Goal: Obtain resource: Download file/media

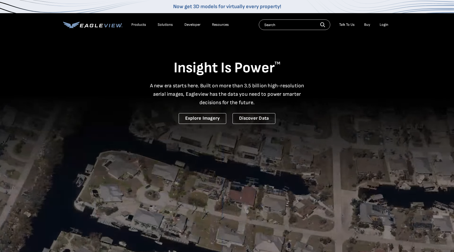
click at [384, 25] on div "Login" at bounding box center [384, 24] width 9 height 5
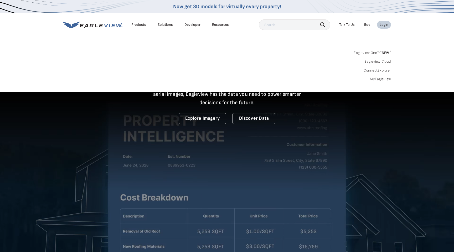
click at [384, 79] on link "MyEagleview" at bounding box center [380, 79] width 21 height 5
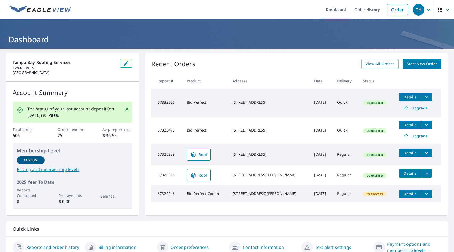
scroll to position [0, 0]
click at [339, 10] on link "Dashboard" at bounding box center [336, 9] width 29 height 19
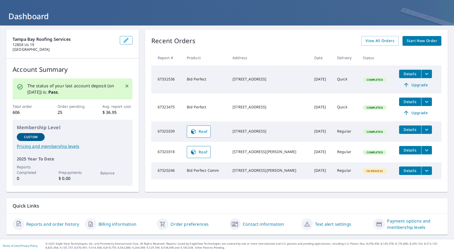
click at [63, 223] on link "Reports and order history" at bounding box center [52, 224] width 53 height 6
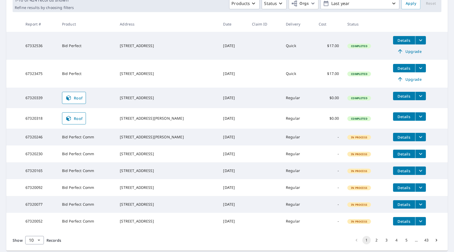
scroll to position [86, 0]
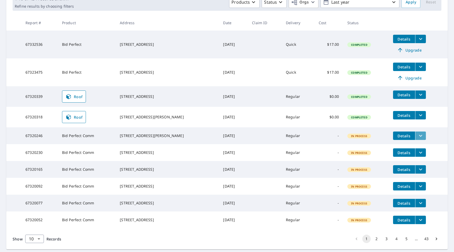
click at [418, 135] on icon "filesDropdownBtn-67320246" at bounding box center [421, 135] width 6 height 6
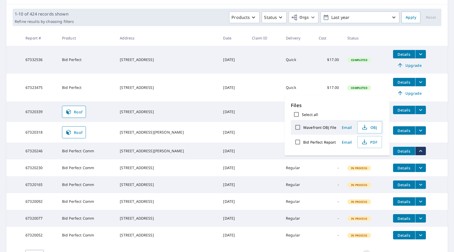
scroll to position [70, 0]
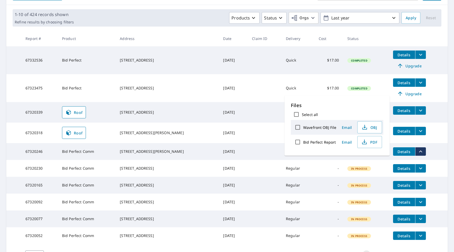
click at [255, 90] on td at bounding box center [265, 88] width 34 height 28
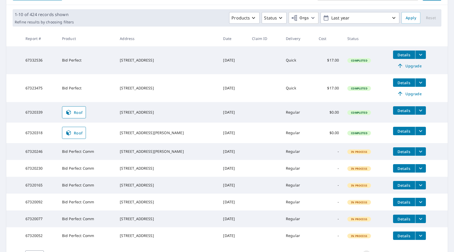
click at [418, 152] on icon "filesDropdownBtn-67320246" at bounding box center [421, 151] width 6 height 6
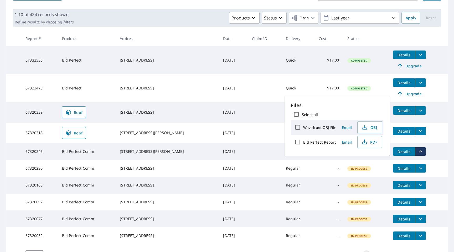
click at [443, 81] on td "Details Upgrade" at bounding box center [418, 88] width 59 height 28
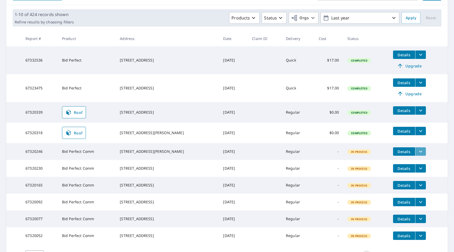
click at [419, 152] on icon "filesDropdownBtn-67320246" at bounding box center [421, 151] width 6 height 6
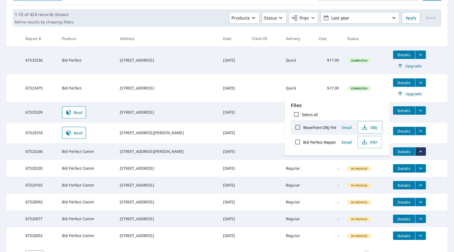
click at [176, 153] on div "7516 Dolonita Dr Tampa, FL 33615" at bounding box center [167, 151] width 95 height 5
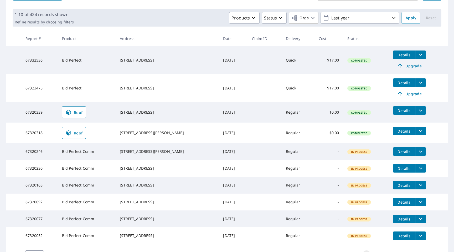
click at [419, 151] on icon "filesDropdownBtn-67320246" at bounding box center [420, 152] width 3 height 2
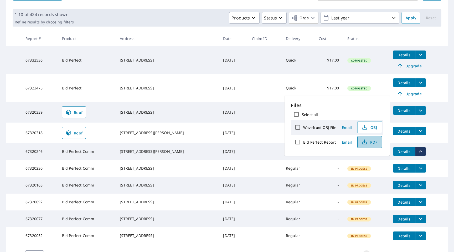
click at [374, 141] on span "PDF" at bounding box center [369, 142] width 17 height 6
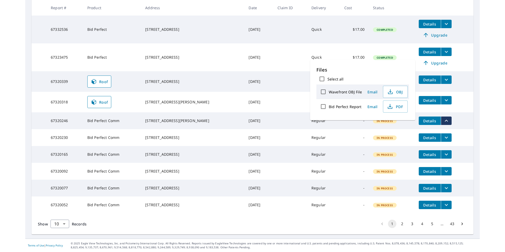
scroll to position [114, 0]
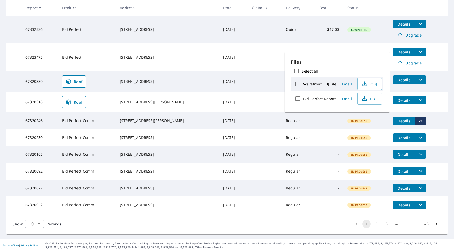
click at [238, 58] on td "Sep 08, 2025" at bounding box center [233, 57] width 29 height 28
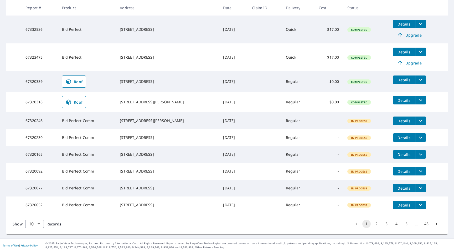
click at [418, 134] on icon "filesDropdownBtn-67320230" at bounding box center [421, 137] width 6 height 6
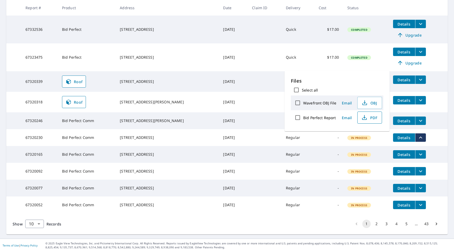
click at [371, 117] on span "PDF" at bounding box center [369, 117] width 17 height 6
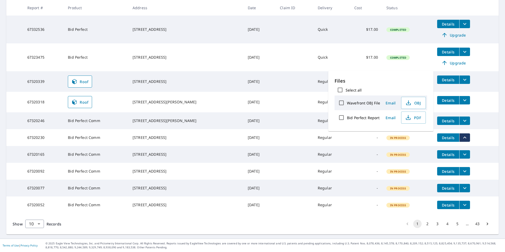
click at [454, 92] on td "Details" at bounding box center [466, 100] width 66 height 17
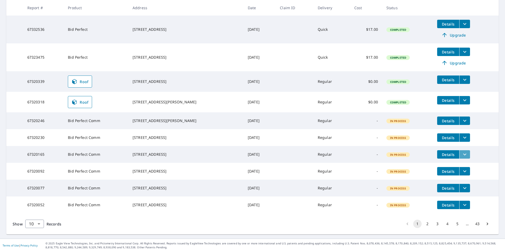
click at [454, 151] on icon "filesDropdownBtn-67320165" at bounding box center [464, 154] width 6 height 6
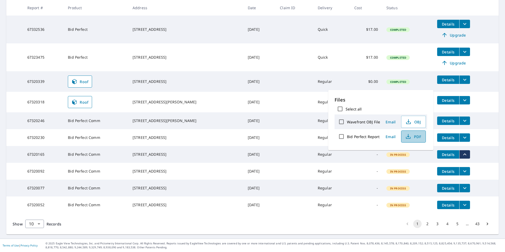
click at [413, 136] on span "PDF" at bounding box center [412, 136] width 17 height 6
click at [454, 168] on icon "filesDropdownBtn-67320092" at bounding box center [464, 171] width 6 height 6
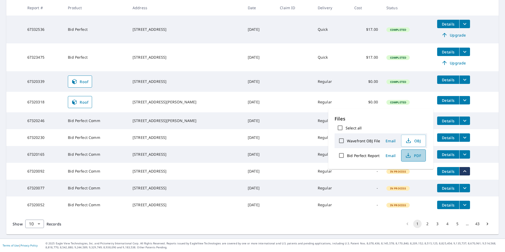
click at [407, 155] on icon "button" at bounding box center [408, 155] width 6 height 6
click at [454, 168] on icon "filesDropdownBtn-67320092" at bounding box center [464, 171] width 6 height 6
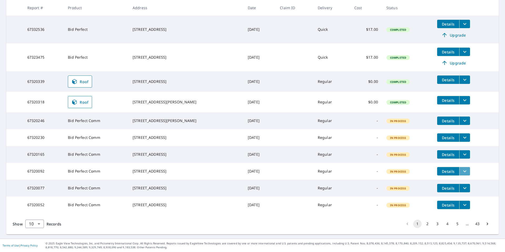
click at [454, 170] on icon "filesDropdownBtn-67320092" at bounding box center [464, 171] width 3 height 2
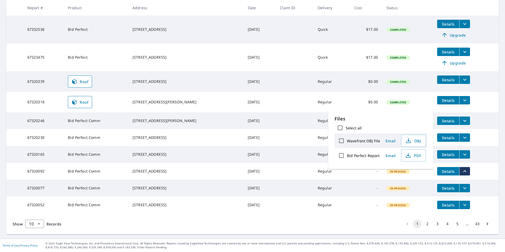
click at [144, 168] on div "7510 Fragancia Ct Tampa, FL 33615" at bounding box center [185, 170] width 107 height 5
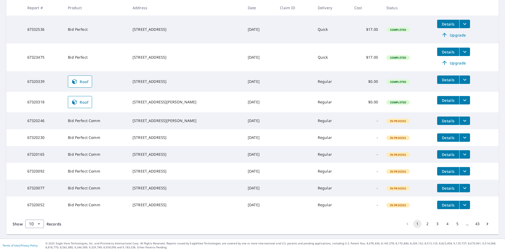
click at [454, 168] on icon "filesDropdownBtn-67320092" at bounding box center [464, 171] width 6 height 6
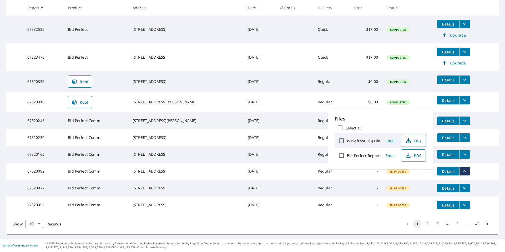
click at [411, 155] on span "PDF" at bounding box center [412, 155] width 17 height 6
click at [416, 154] on span "PDF" at bounding box center [412, 155] width 17 height 6
click at [454, 185] on icon "filesDropdownBtn-67320077" at bounding box center [464, 188] width 6 height 6
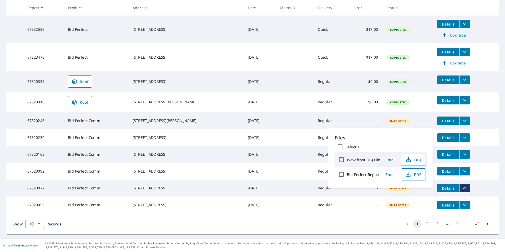
click at [408, 174] on icon "button" at bounding box center [408, 174] width 6 height 6
click at [454, 204] on icon "filesDropdownBtn-67320052" at bounding box center [464, 205] width 6 height 6
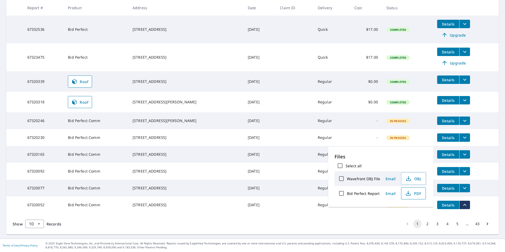
click at [408, 193] on icon "button" at bounding box center [408, 193] width 6 height 6
click at [427, 224] on button "2" at bounding box center [427, 223] width 8 height 8
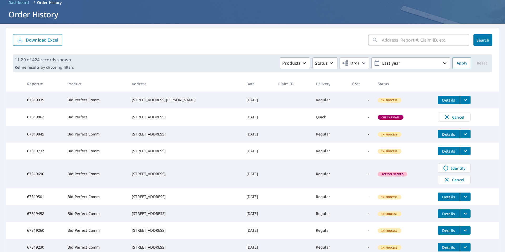
scroll to position [25, 0]
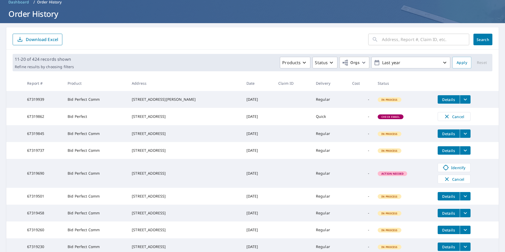
click at [454, 99] on icon "filesDropdownBtn-67319939" at bounding box center [465, 99] width 6 height 6
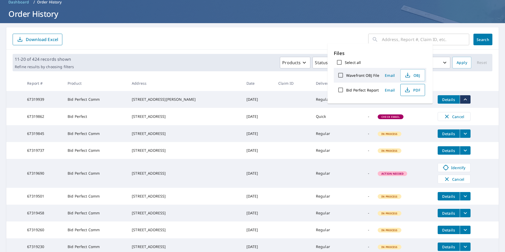
click at [413, 91] on span "PDF" at bounding box center [411, 90] width 17 height 6
click at [454, 100] on icon "filesDropdownBtn-67319939" at bounding box center [465, 99] width 6 height 6
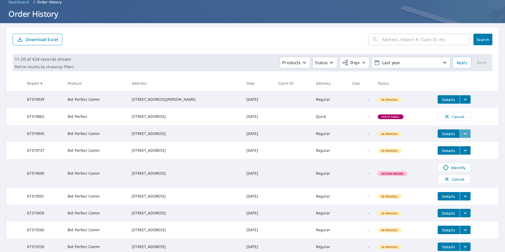
click at [454, 137] on icon "filesDropdownBtn-67319845" at bounding box center [465, 133] width 6 height 6
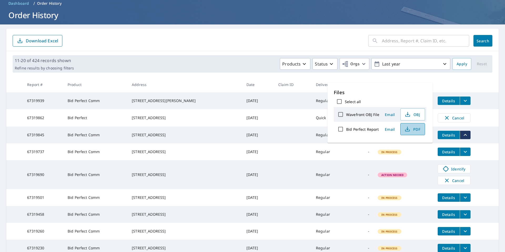
click at [409, 128] on icon "button" at bounding box center [407, 129] width 6 height 6
click at [454, 155] on icon "filesDropdownBtn-67319737" at bounding box center [465, 151] width 6 height 6
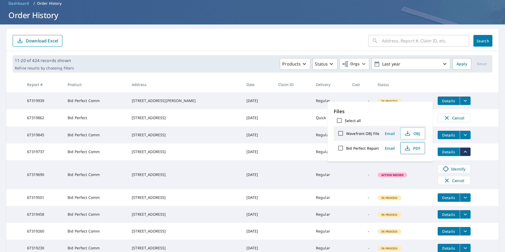
click at [414, 146] on span "PDF" at bounding box center [411, 148] width 17 height 6
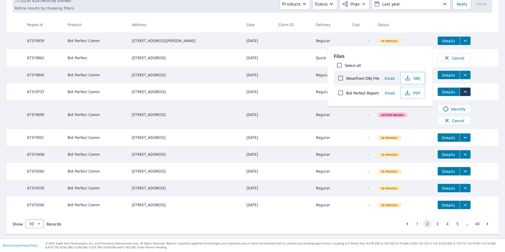
scroll to position [103, 0]
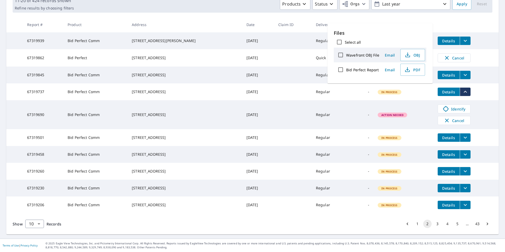
click at [437, 223] on button "3" at bounding box center [437, 223] width 8 height 8
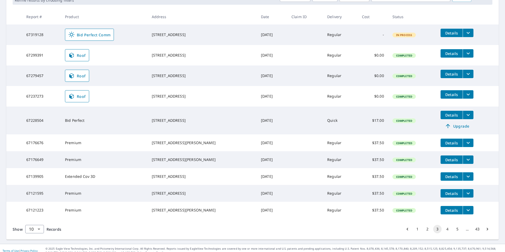
scroll to position [108, 0]
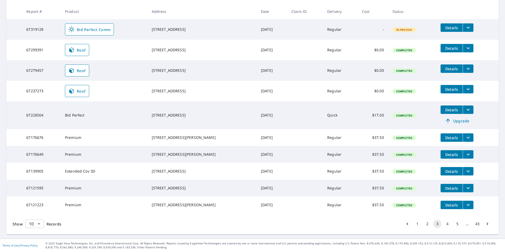
click at [35, 226] on body "CH CH Dashboard Order History Order CH Dashboard / Order History Order History …" at bounding box center [252, 126] width 505 height 252
click at [428, 223] on div at bounding box center [252, 126] width 505 height 252
click at [428, 223] on button "2" at bounding box center [427, 223] width 8 height 8
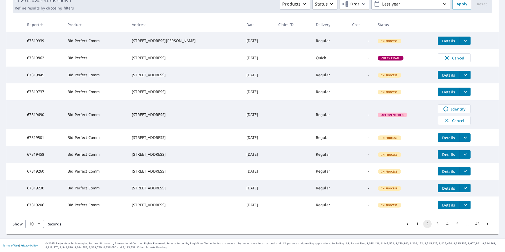
scroll to position [103, 0]
click at [417, 223] on button "1" at bounding box center [417, 223] width 8 height 8
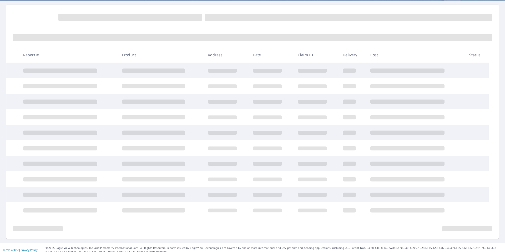
scroll to position [53, 0]
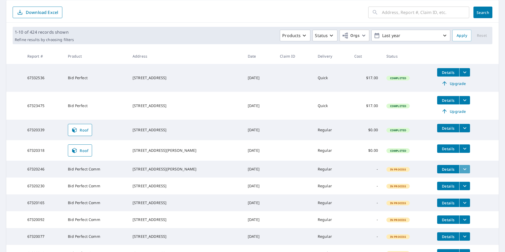
click at [454, 169] on icon "filesDropdownBtn-67320246" at bounding box center [464, 169] width 6 height 6
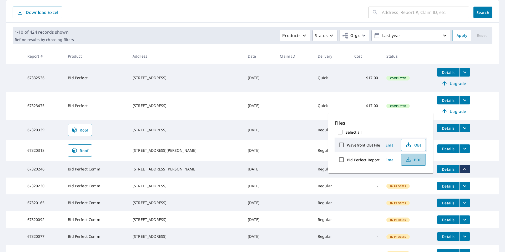
click at [415, 162] on span "PDF" at bounding box center [412, 159] width 17 height 6
click at [454, 188] on icon "filesDropdownBtn-67320230" at bounding box center [464, 186] width 6 height 6
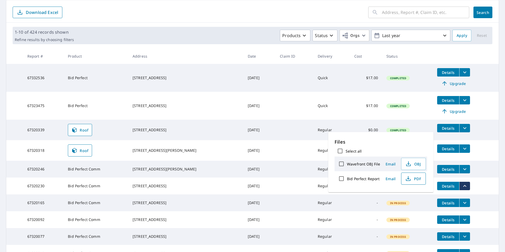
click at [414, 179] on span "PDF" at bounding box center [412, 178] width 17 height 6
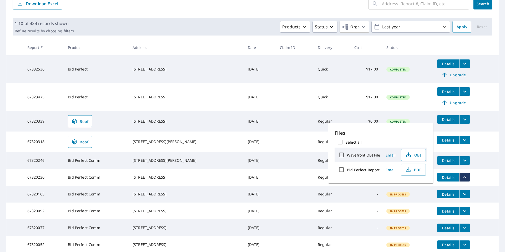
scroll to position [62, 0]
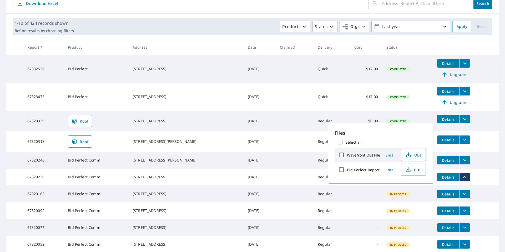
click at [454, 178] on icon "filesDropdownBtn-67320230" at bounding box center [464, 177] width 3 height 2
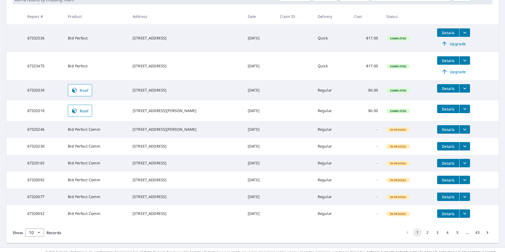
scroll to position [93, 0]
click at [454, 131] on icon "filesDropdownBtn-67320246" at bounding box center [464, 129] width 6 height 6
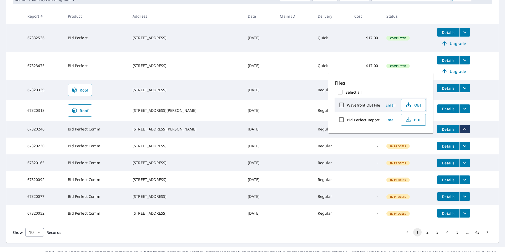
click at [413, 122] on span "PDF" at bounding box center [412, 119] width 17 height 6
click at [454, 148] on icon "filesDropdownBtn-67320230" at bounding box center [464, 146] width 6 height 6
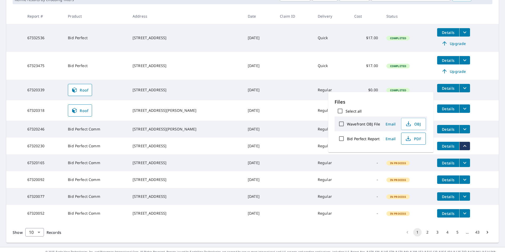
click at [417, 139] on span "PDF" at bounding box center [412, 138] width 17 height 6
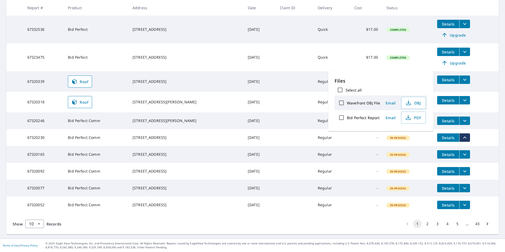
click at [427, 224] on button "2" at bounding box center [427, 223] width 8 height 8
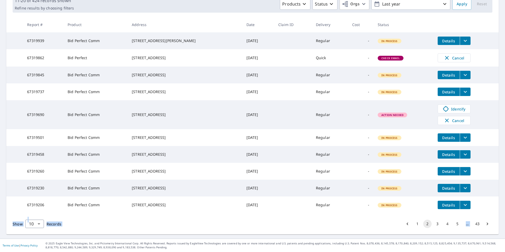
scroll to position [103, 0]
click at [417, 223] on button "1" at bounding box center [417, 223] width 8 height 8
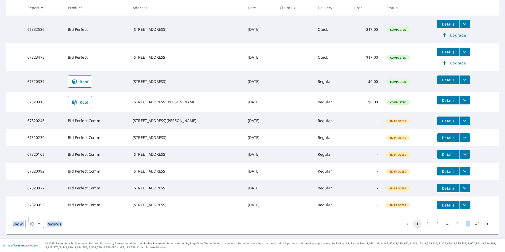
scroll to position [114, 0]
click at [428, 224] on button "2" at bounding box center [427, 223] width 8 height 8
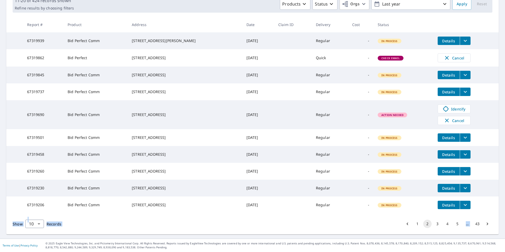
scroll to position [103, 0]
click at [437, 223] on button "3" at bounding box center [437, 223] width 8 height 8
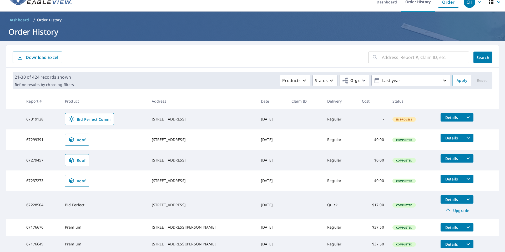
scroll to position [9, 0]
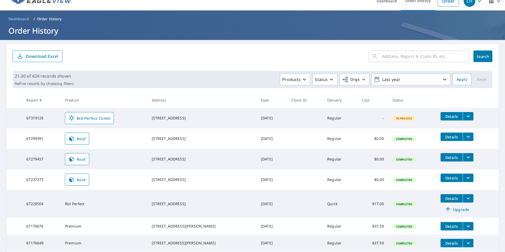
click at [454, 115] on icon "filesDropdownBtn-67319128" at bounding box center [468, 116] width 6 height 6
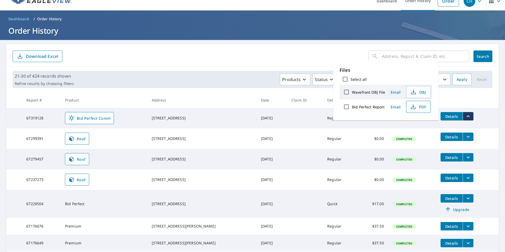
click at [421, 108] on span "PDF" at bounding box center [417, 107] width 17 height 6
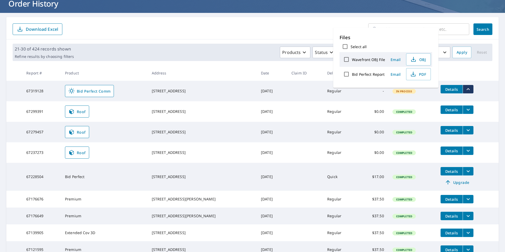
scroll to position [108, 0]
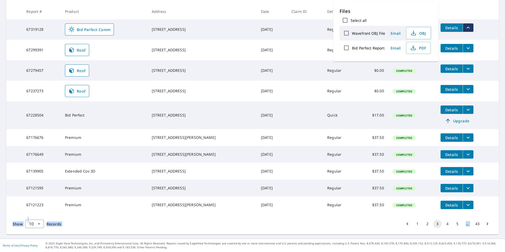
click at [417, 223] on button "1" at bounding box center [417, 223] width 8 height 8
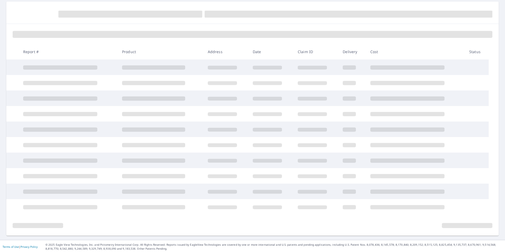
click at [417, 223] on div at bounding box center [252, 224] width 492 height 21
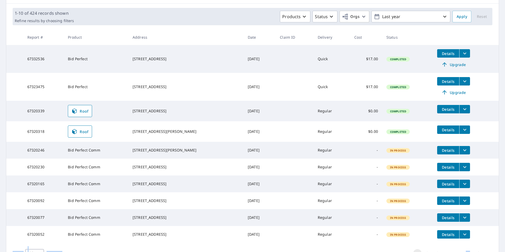
scroll to position [114, 0]
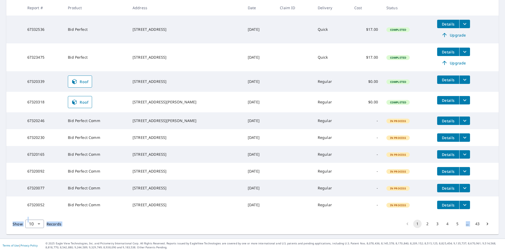
click at [427, 223] on button "2" at bounding box center [427, 223] width 8 height 8
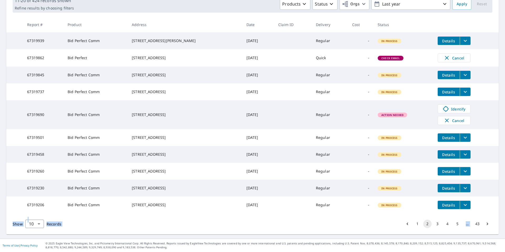
scroll to position [97, 0]
click at [437, 228] on button "3" at bounding box center [437, 223] width 8 height 8
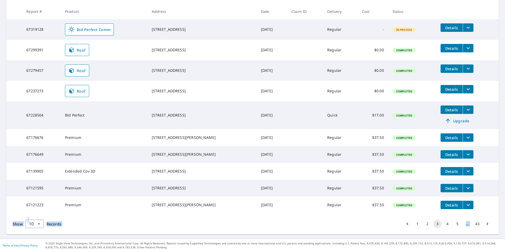
scroll to position [108, 0]
click at [417, 224] on button "1" at bounding box center [417, 223] width 8 height 8
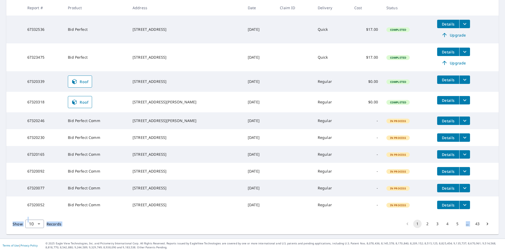
scroll to position [114, 0]
click at [428, 224] on button "2" at bounding box center [427, 223] width 8 height 8
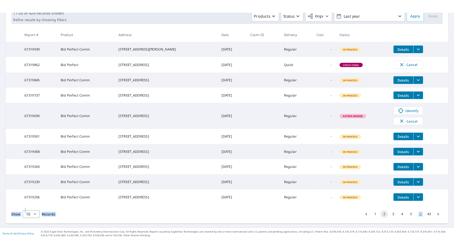
scroll to position [86, 0]
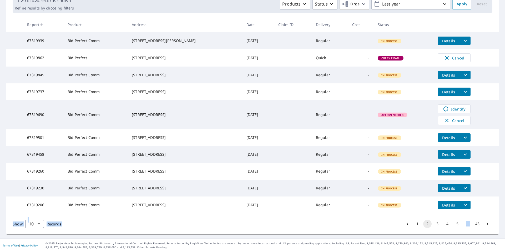
click at [454, 191] on icon "filesDropdownBtn-67319230" at bounding box center [465, 188] width 6 height 6
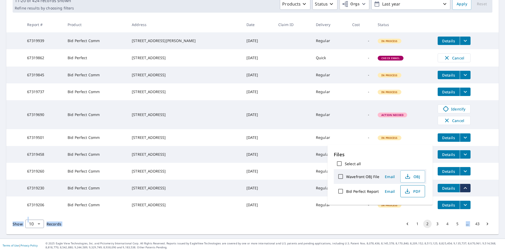
drag, startPoint x: 411, startPoint y: 191, endPoint x: 403, endPoint y: 191, distance: 7.6
click at [403, 191] on span "PDF" at bounding box center [411, 191] width 17 height 6
click at [413, 191] on span "PDF" at bounding box center [411, 191] width 17 height 6
click at [411, 191] on span "PDF" at bounding box center [411, 191] width 17 height 6
click at [454, 191] on icon "filesDropdownBtn-67319230" at bounding box center [465, 188] width 6 height 6
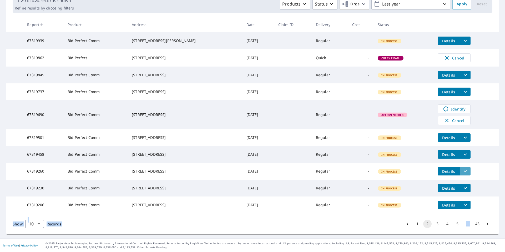
click at [454, 174] on icon "filesDropdownBtn-67319260" at bounding box center [465, 171] width 6 height 6
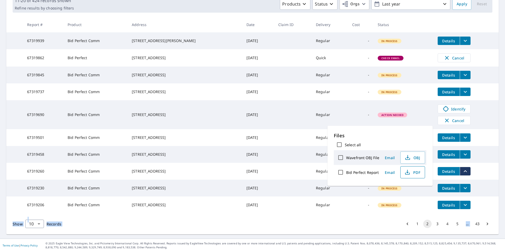
click at [414, 171] on span "PDF" at bounding box center [411, 172] width 17 height 6
click at [454, 174] on icon "filesDropdownBtn-67319260" at bounding box center [465, 171] width 6 height 6
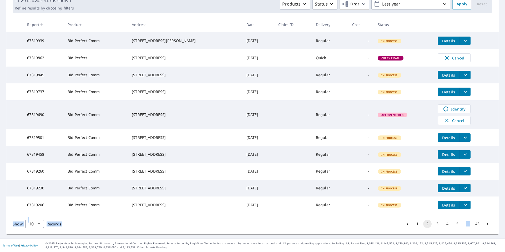
click at [454, 174] on icon "filesDropdownBtn-67319260" at bounding box center [465, 171] width 6 height 6
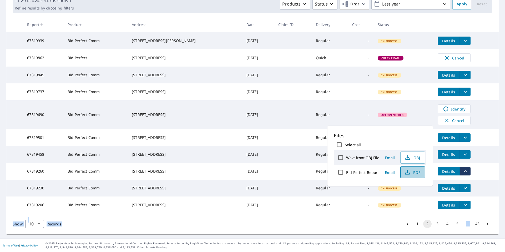
click at [410, 172] on span "PDF" at bounding box center [411, 172] width 17 height 6
click at [454, 191] on icon "filesDropdownBtn-67319230" at bounding box center [465, 188] width 6 height 6
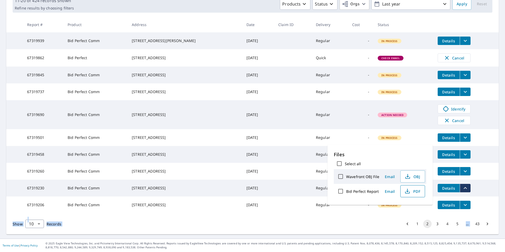
click at [411, 191] on span "PDF" at bounding box center [411, 191] width 17 height 6
click at [454, 144] on td "Details" at bounding box center [465, 137] width 65 height 17
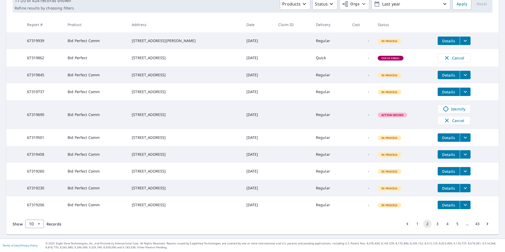
scroll to position [103, 0]
click at [418, 224] on button "1" at bounding box center [417, 223] width 8 height 8
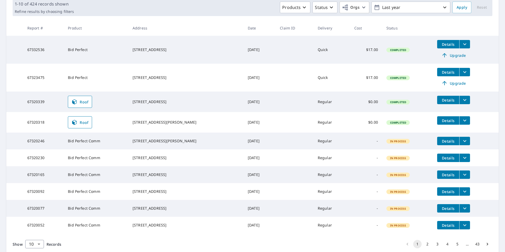
scroll to position [114, 0]
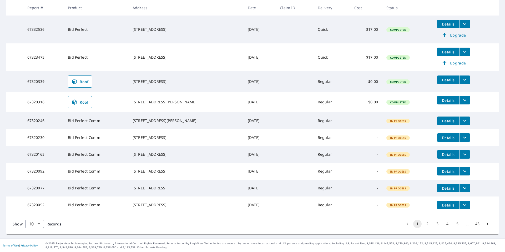
click at [428, 223] on button "2" at bounding box center [427, 223] width 8 height 8
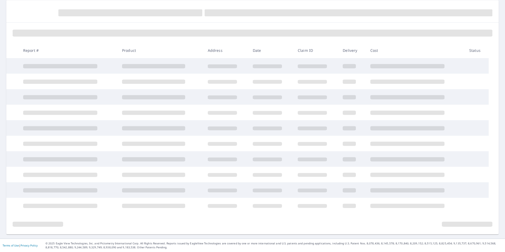
click at [428, 223] on div "Report # Product Address Date Claim ID Delivery Cost Status" at bounding box center [252, 117] width 492 height 234
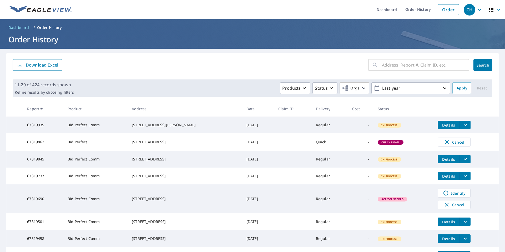
click at [183, 71] on div "​ Search Download Excel" at bounding box center [252, 64] width 492 height 22
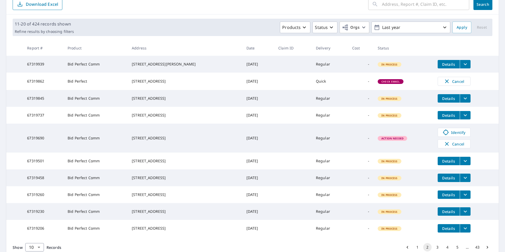
scroll to position [61, 0]
click at [454, 182] on button "filesDropdownBtn-67319458" at bounding box center [464, 177] width 11 height 8
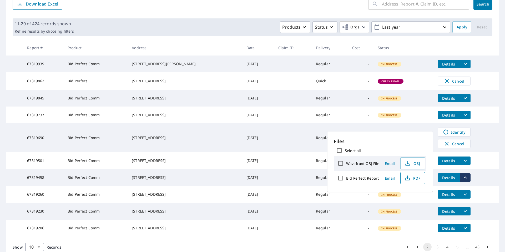
click at [414, 177] on span "PDF" at bounding box center [411, 178] width 17 height 6
click at [454, 169] on td "Details" at bounding box center [465, 160] width 65 height 17
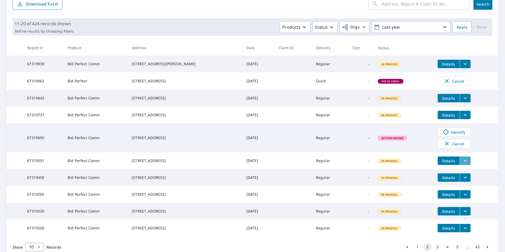
click at [454, 162] on icon "filesDropdownBtn-67319501" at bounding box center [464, 161] width 3 height 2
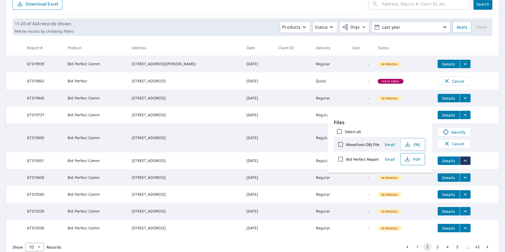
click at [409, 159] on icon "button" at bounding box center [407, 159] width 6 height 6
click at [295, 141] on td at bounding box center [293, 137] width 38 height 29
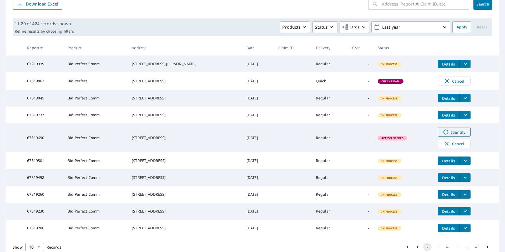
click at [446, 135] on span "Identify" at bounding box center [454, 132] width 26 height 6
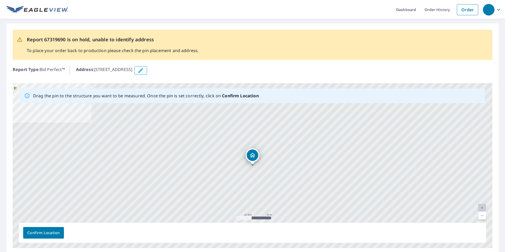
click at [252, 156] on icon "Dropped pin, building 1, Residential property, 7709 Abonado Rd Tampa, FL 33615" at bounding box center [252, 155] width 6 height 6
click at [41, 235] on span "Confirm Location" at bounding box center [43, 232] width 32 height 7
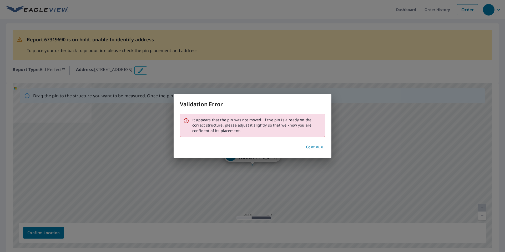
click at [319, 146] on span "Continue" at bounding box center [314, 147] width 17 height 7
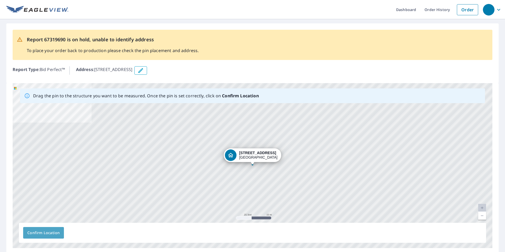
click at [39, 233] on span "Confirm Location" at bounding box center [43, 232] width 32 height 7
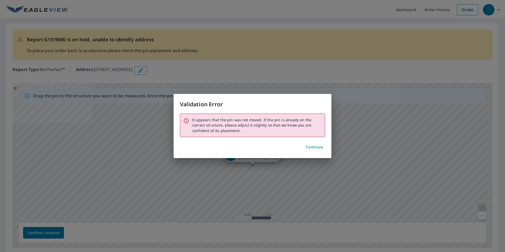
click at [315, 145] on span "Continue" at bounding box center [314, 147] width 17 height 7
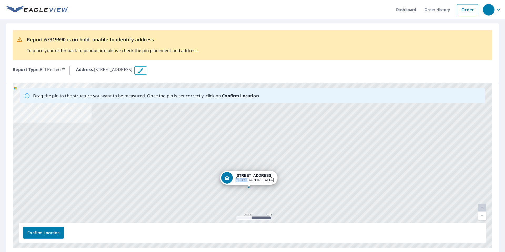
click at [246, 180] on div "7709 Abonado Rd Tampa, FL 33615" at bounding box center [252, 165] width 479 height 165
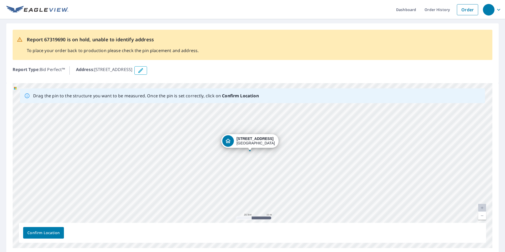
click at [243, 166] on div "7709 Abonado Rd Tampa, FL 33615" at bounding box center [252, 165] width 479 height 165
click at [42, 233] on span "Confirm Location" at bounding box center [43, 232] width 32 height 7
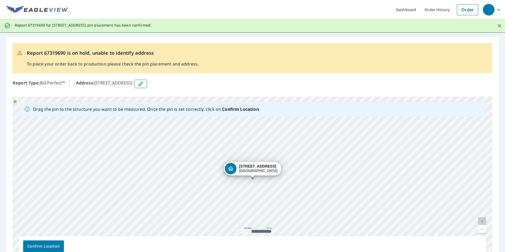
click at [42, 247] on span "Confirm Location" at bounding box center [43, 246] width 32 height 7
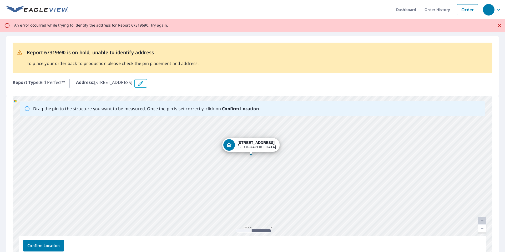
drag, startPoint x: 314, startPoint y: 189, endPoint x: 314, endPoint y: 183, distance: 5.8
click at [314, 183] on div "7709 Abonado Rd Tampa, FL 33615" at bounding box center [252, 178] width 479 height 165
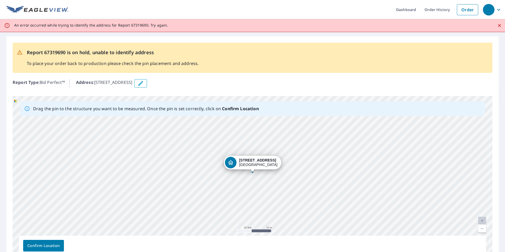
scroll to position [4, 0]
